Goal: Use online tool/utility

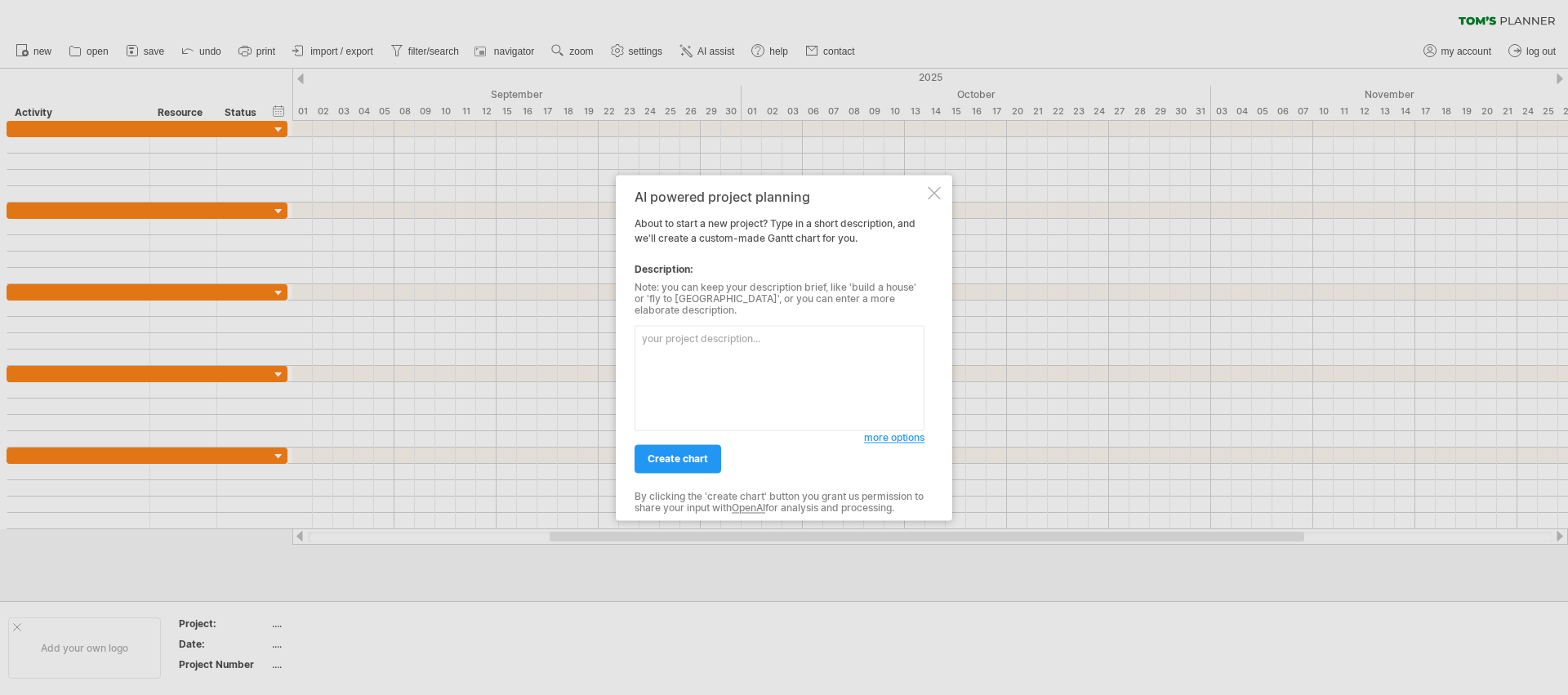
click at [714, 340] on textarea at bounding box center [780, 378] width 290 height 105
type textarea "P"
type textarea "TWS project DVT"
click at [898, 434] on span "more options" at bounding box center [894, 438] width 60 height 13
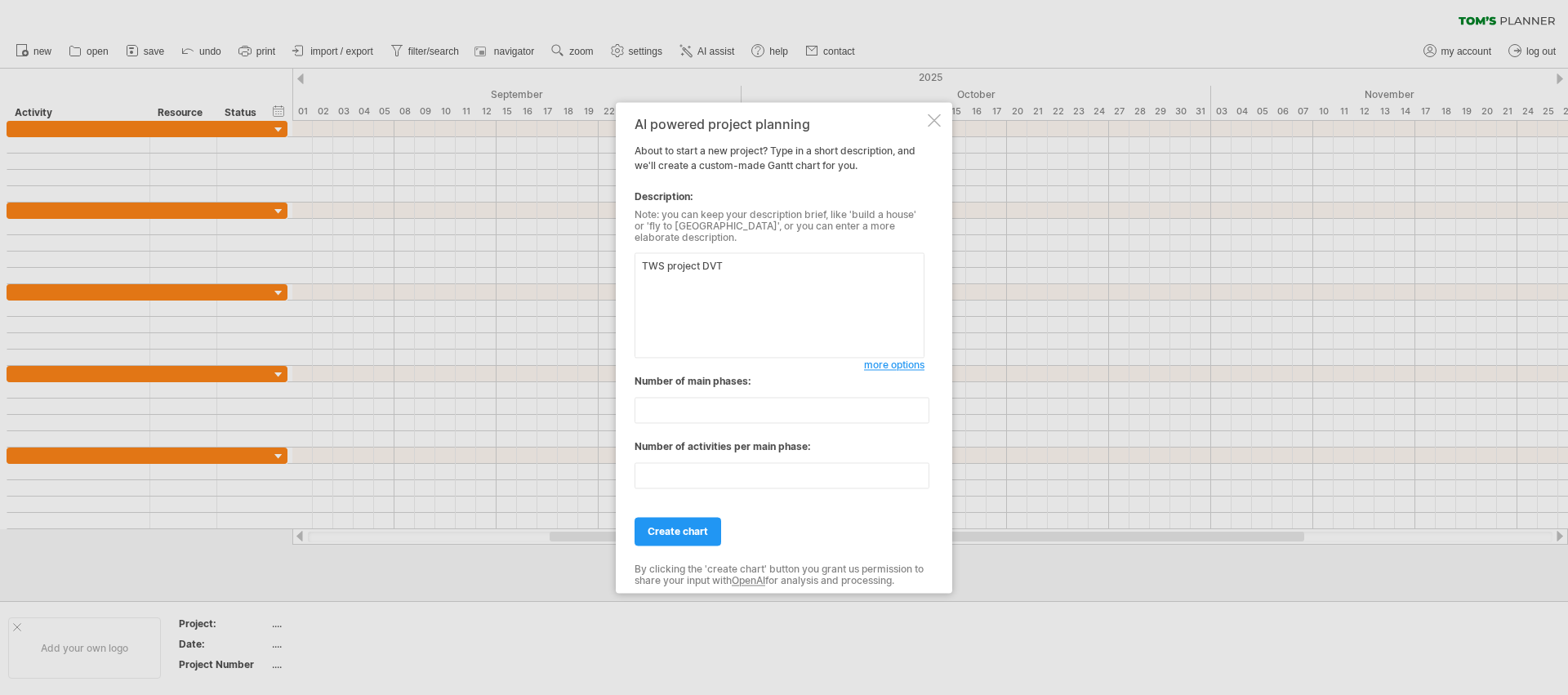
click at [738, 266] on textarea "TWS project DVT" at bounding box center [780, 305] width 290 height 105
click at [703, 401] on input "**" at bounding box center [782, 409] width 295 height 26
drag, startPoint x: 685, startPoint y: 530, endPoint x: 643, endPoint y: 518, distance: 43.7
click at [685, 530] on span "create chart" at bounding box center [677, 531] width 60 height 13
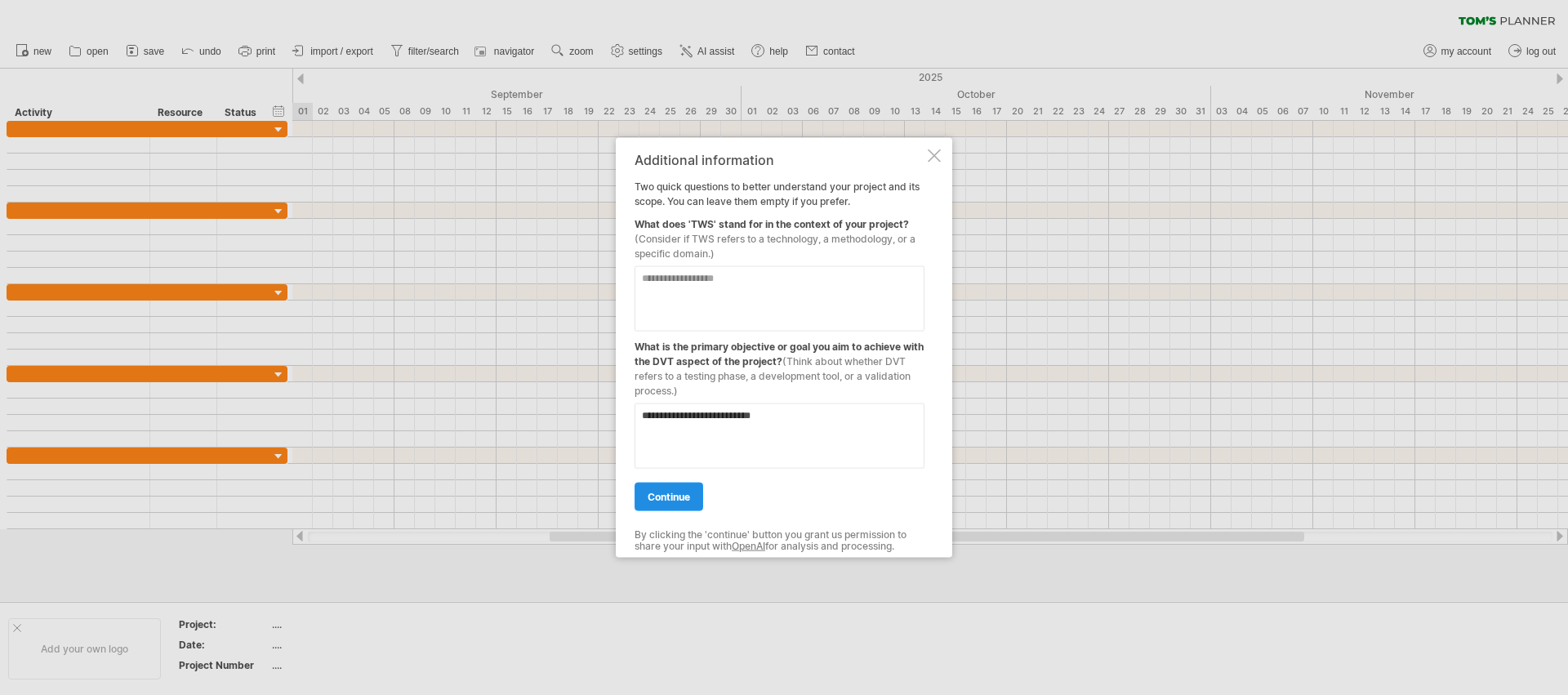
type textarea "**********"
click at [686, 495] on span "continue" at bounding box center [668, 496] width 42 height 13
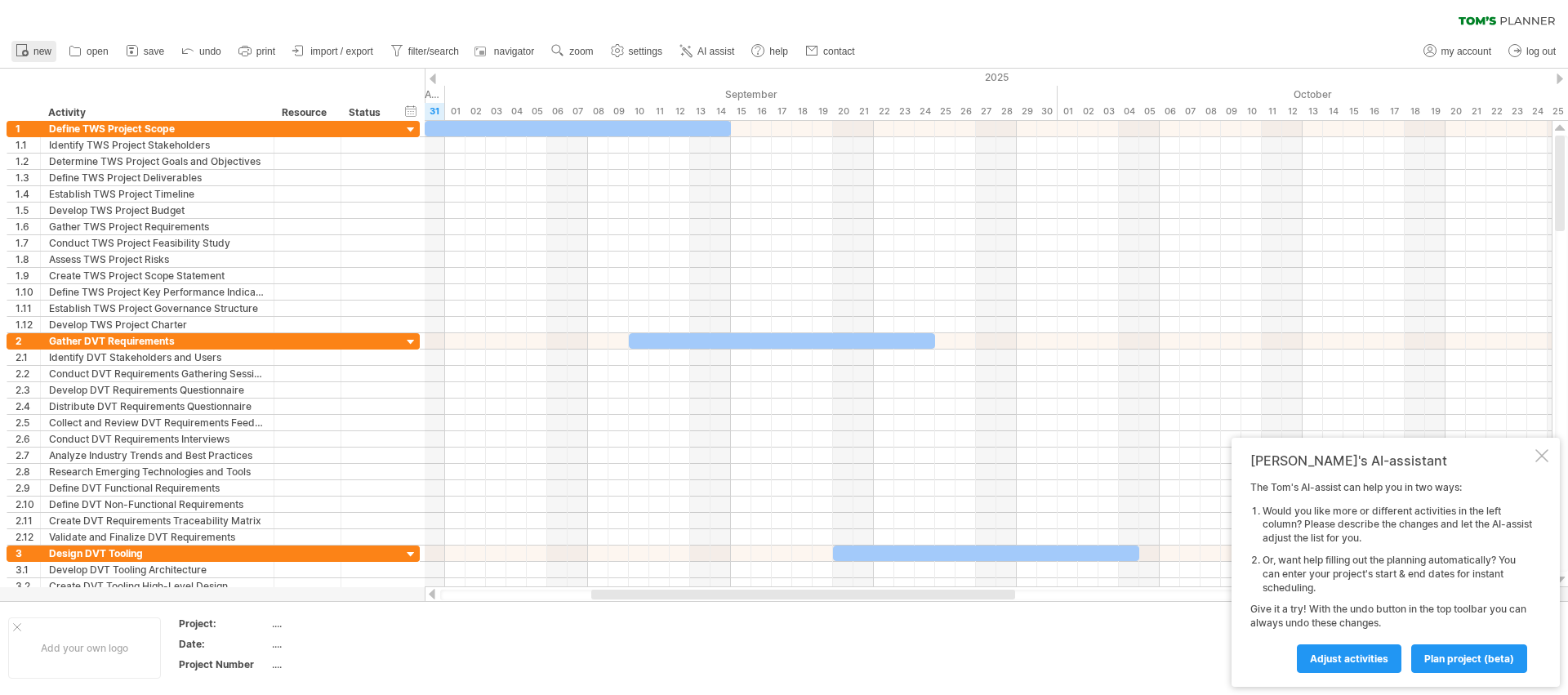
click at [46, 50] on span "new" at bounding box center [42, 51] width 18 height 12
